Goal: Information Seeking & Learning: Learn about a topic

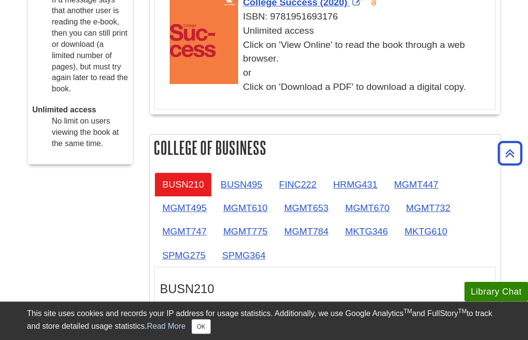
scroll to position [481, 0]
click at [371, 239] on link "MKTG346" at bounding box center [366, 231] width 58 height 24
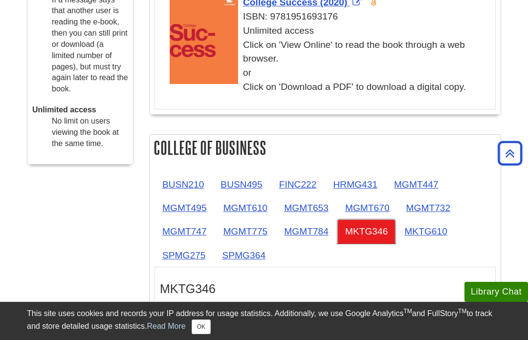
click at [373, 236] on link "MKTG346" at bounding box center [366, 231] width 58 height 24
click at [377, 239] on link "MKTG346" at bounding box center [366, 231] width 58 height 24
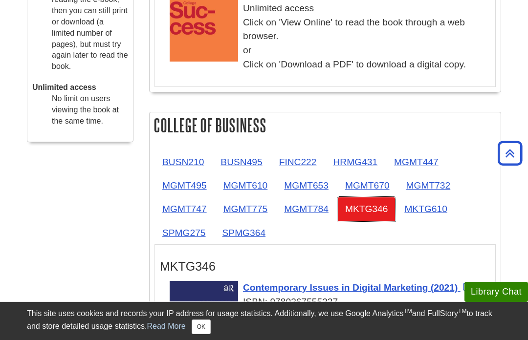
scroll to position [505, 0]
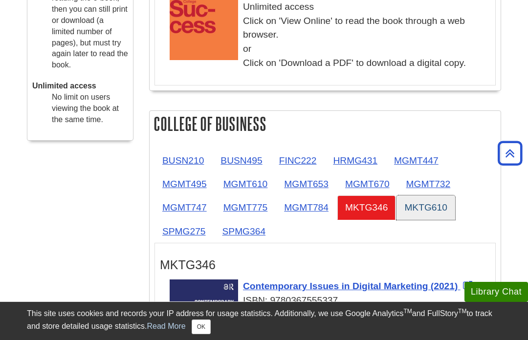
click at [432, 209] on link "MKTG610" at bounding box center [425, 208] width 58 height 24
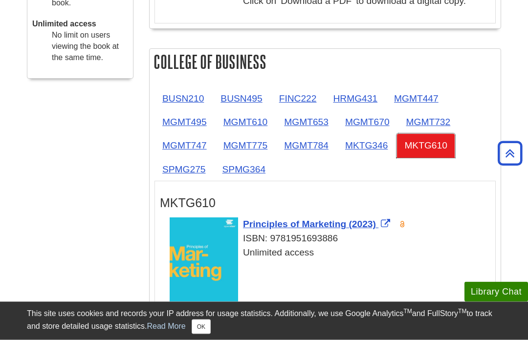
scroll to position [568, 0]
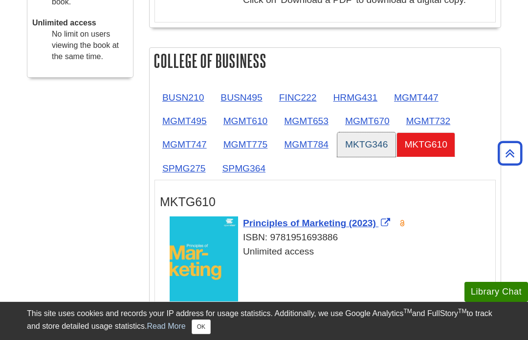
click at [365, 154] on link "MKTG346" at bounding box center [366, 144] width 58 height 24
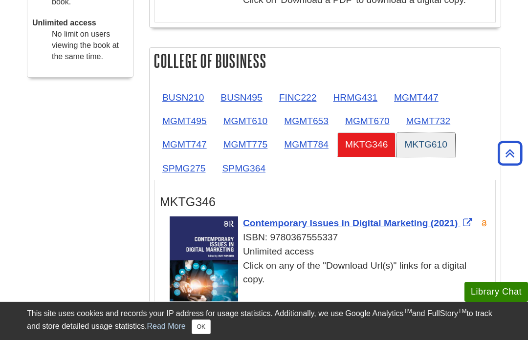
click at [444, 151] on link "MKTG610" at bounding box center [425, 144] width 58 height 24
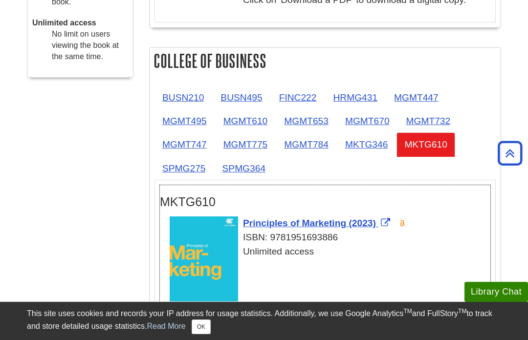
click at [200, 285] on img "Link opens in new window" at bounding box center [204, 261] width 68 height 88
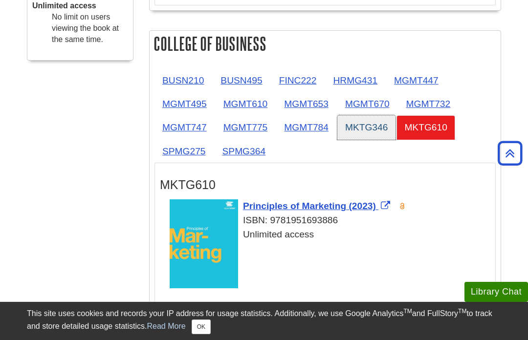
click at [367, 129] on link "MKTG346" at bounding box center [366, 127] width 58 height 24
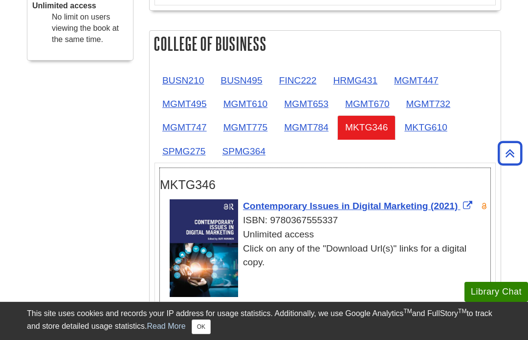
click at [324, 201] on span "Contemporary Issues in Digital Marketing (2021)" at bounding box center [350, 206] width 215 height 10
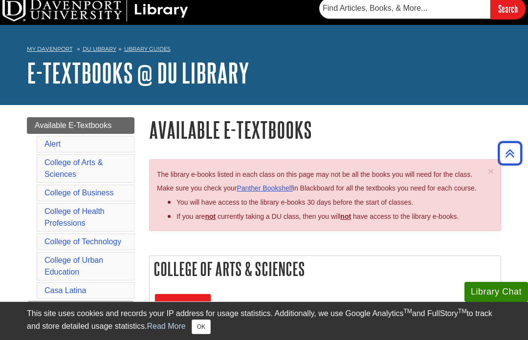
scroll to position [0, 0]
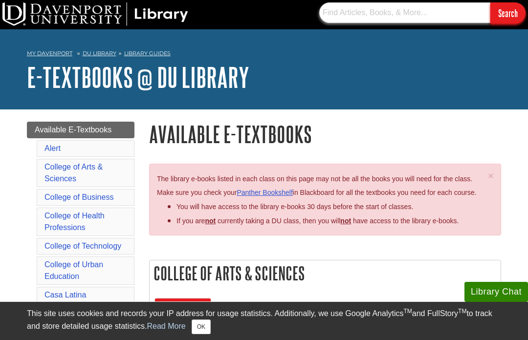
click at [453, 17] on input "text" at bounding box center [404, 12] width 171 height 21
type input "Mktg 14"
click at [507, 13] on input "Search" at bounding box center [507, 12] width 35 height 21
